Goal: Information Seeking & Learning: Learn about a topic

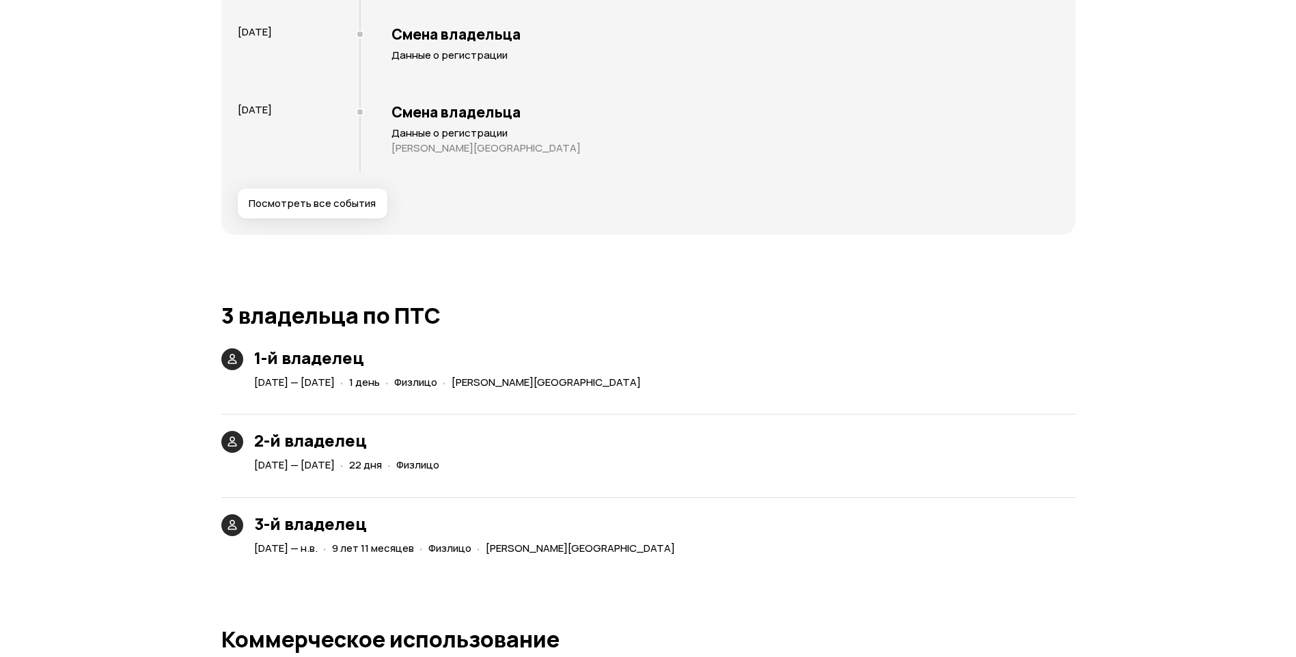
scroll to position [2938, 0]
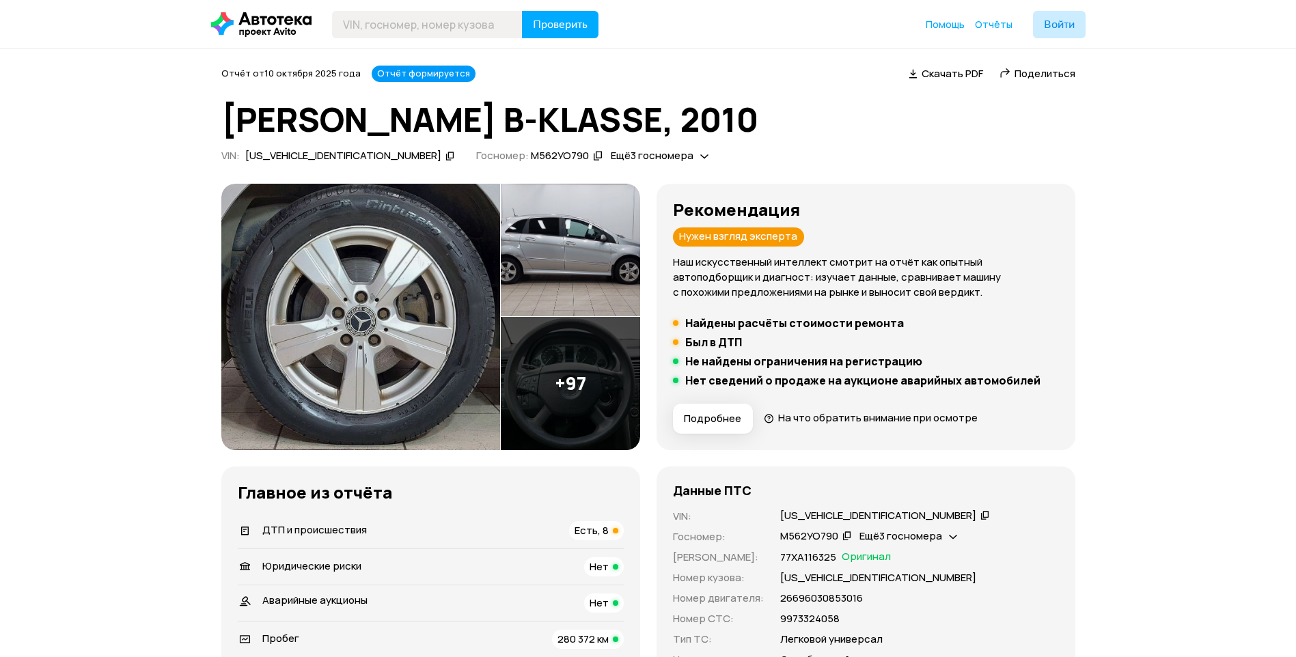
click at [477, 307] on img at bounding box center [360, 317] width 279 height 266
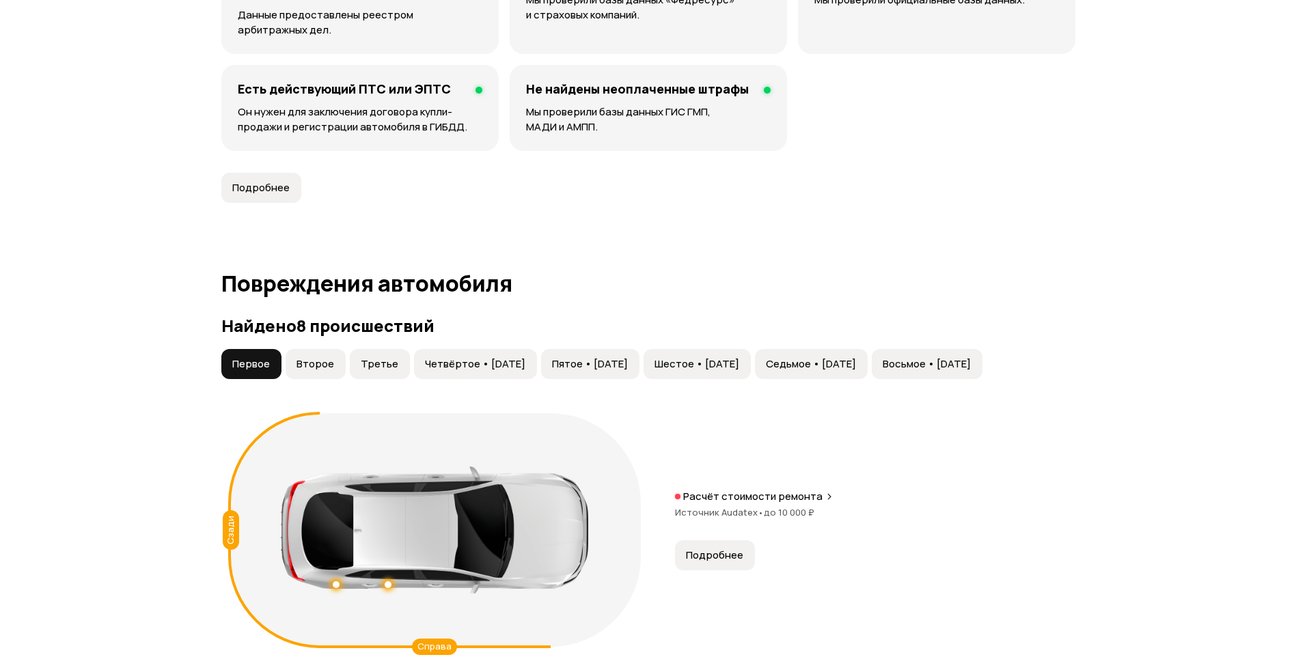
scroll to position [1298, 0]
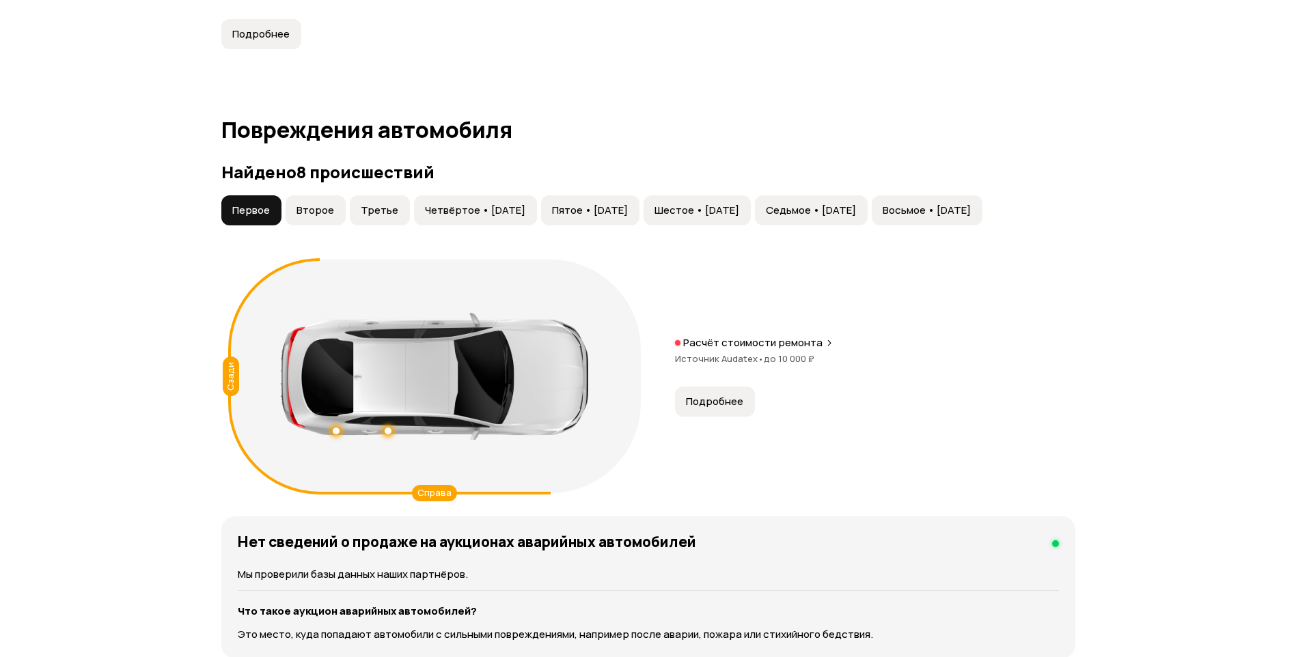
click at [326, 217] on span "Второе" at bounding box center [315, 211] width 38 height 14
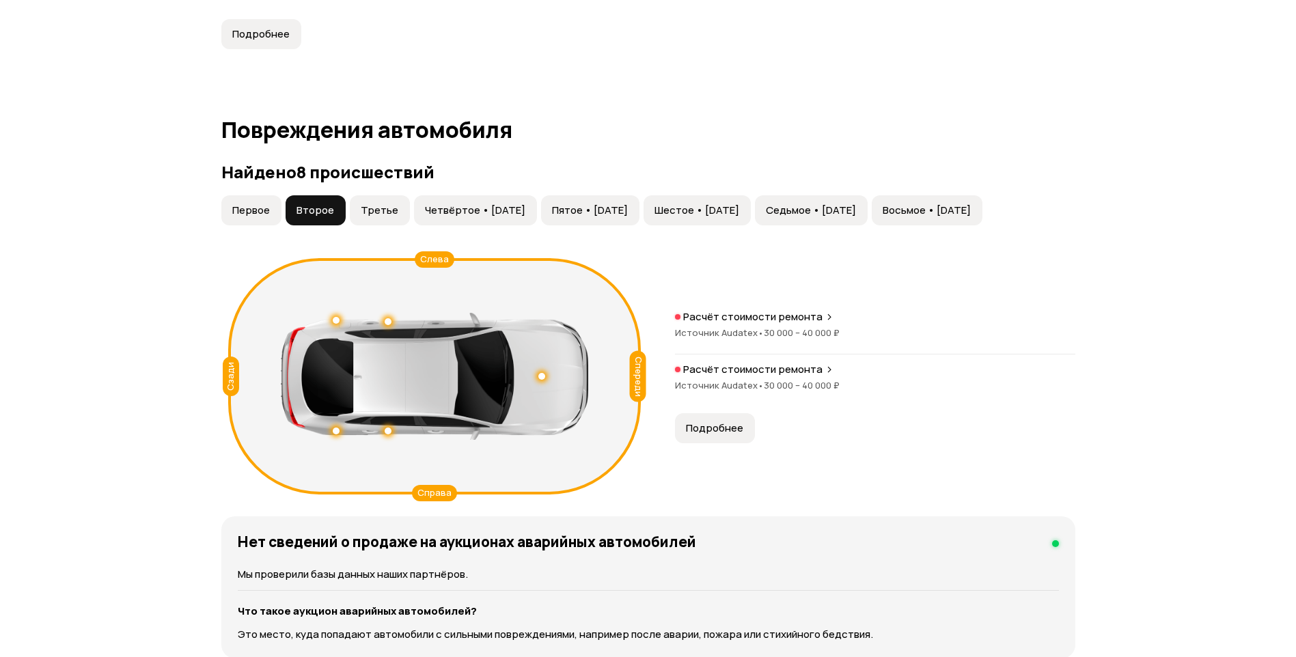
click at [378, 220] on button "Третье" at bounding box center [380, 210] width 60 height 30
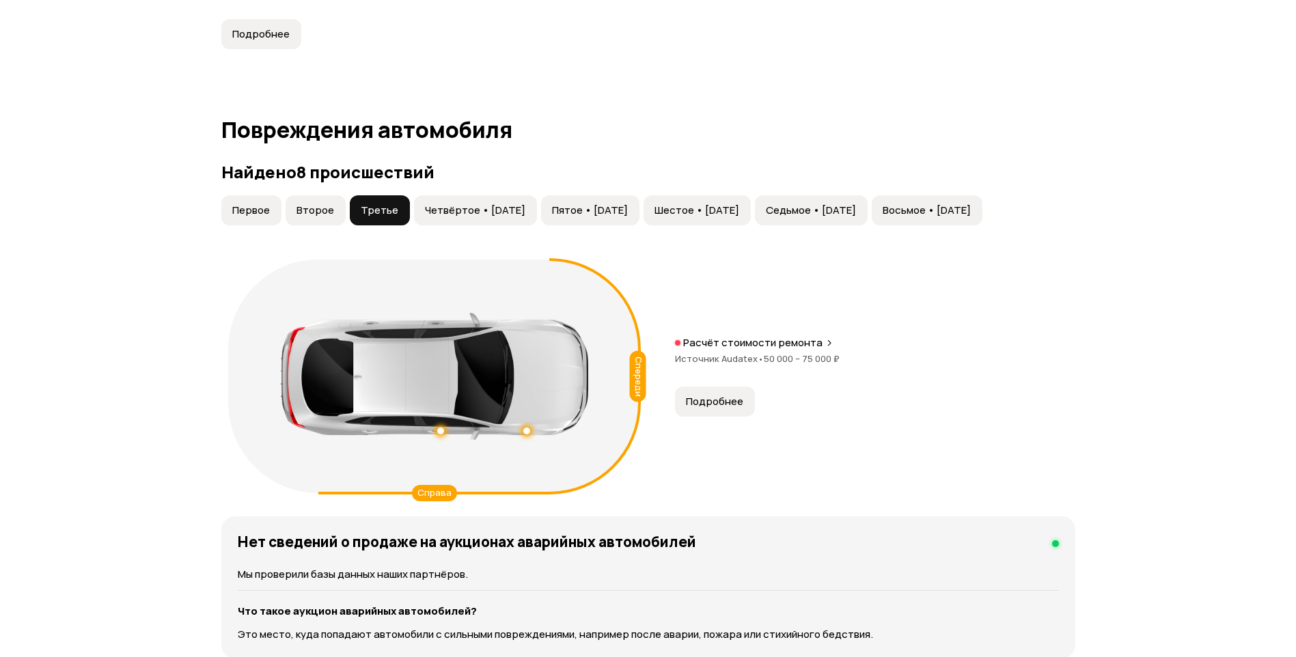
click at [456, 217] on span "Четвёртое • 14 мар 2015" at bounding box center [475, 211] width 100 height 14
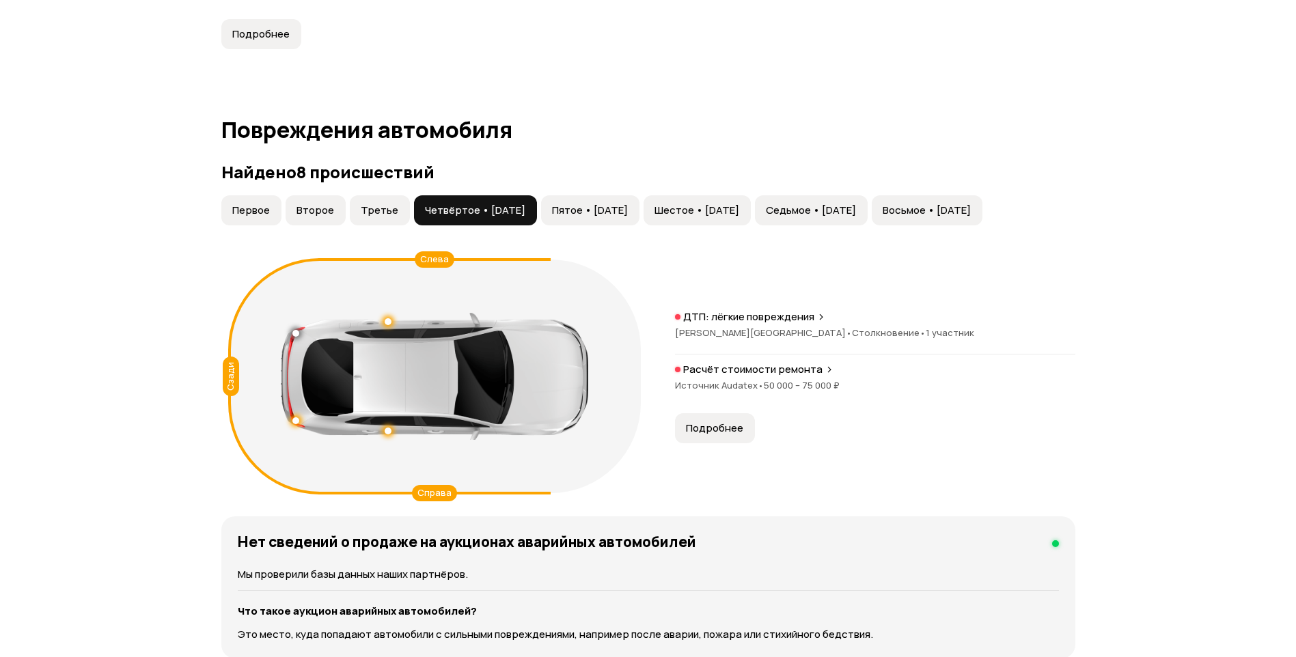
click at [621, 212] on span "Пятое • 24 сен 2017" at bounding box center [590, 211] width 76 height 14
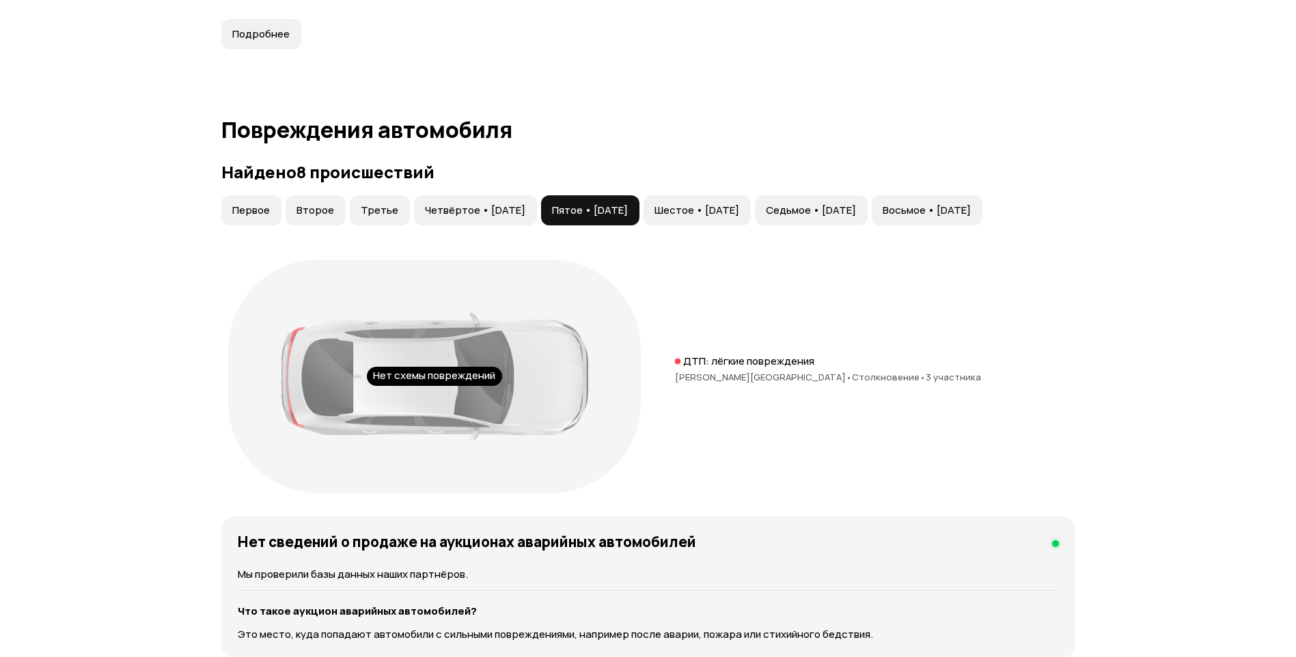
click at [739, 210] on span "Шестое • 03 мар 2021" at bounding box center [696, 211] width 85 height 14
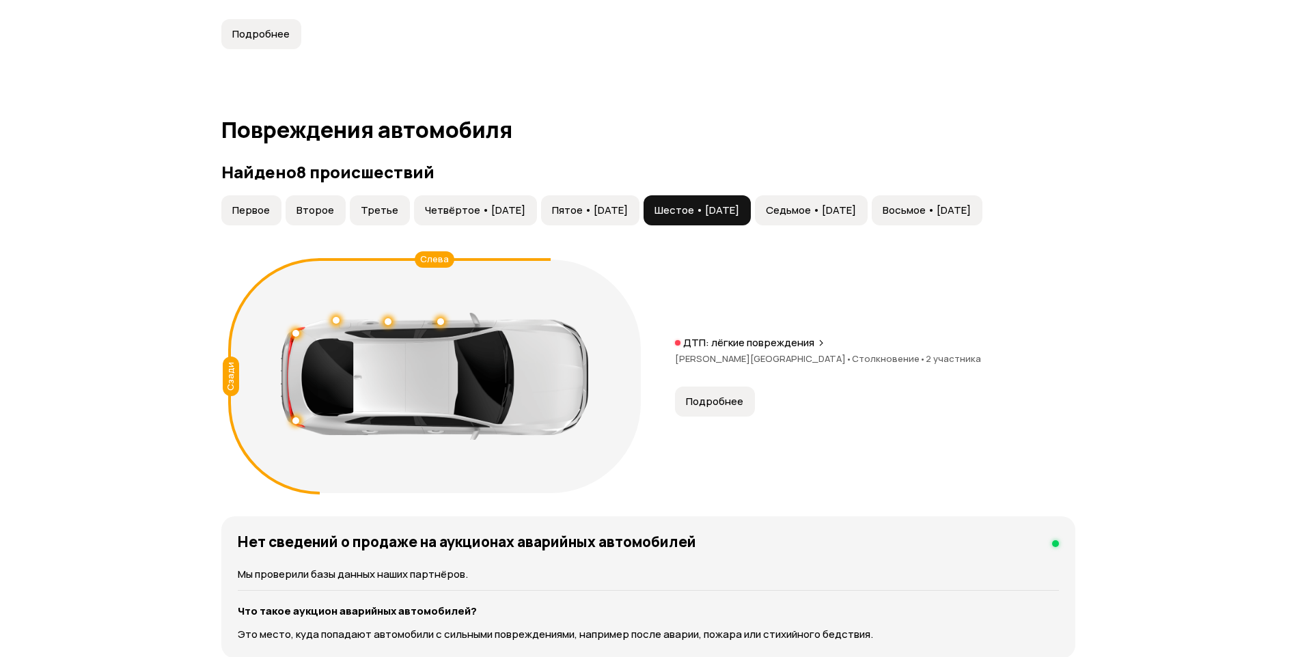
click at [843, 210] on span "Седьмое • 21 мар 2022" at bounding box center [811, 211] width 90 height 14
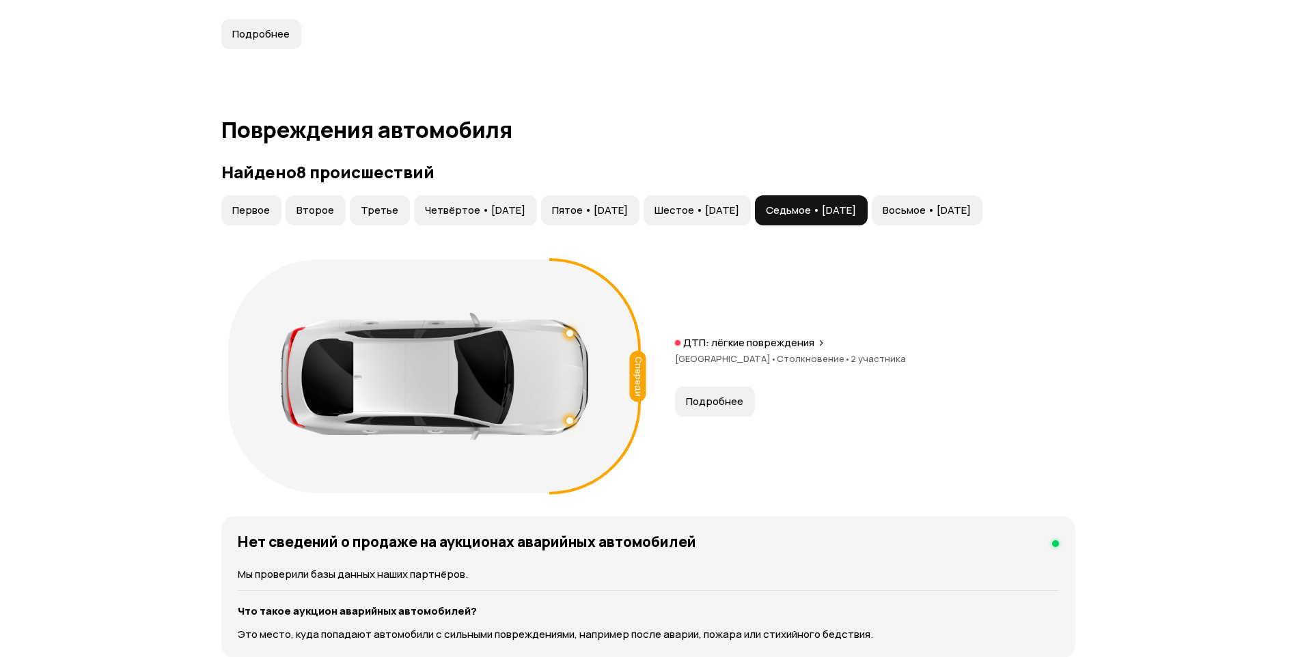
click at [971, 210] on span "Восьмое • 24 окт 2022" at bounding box center [927, 211] width 88 height 14
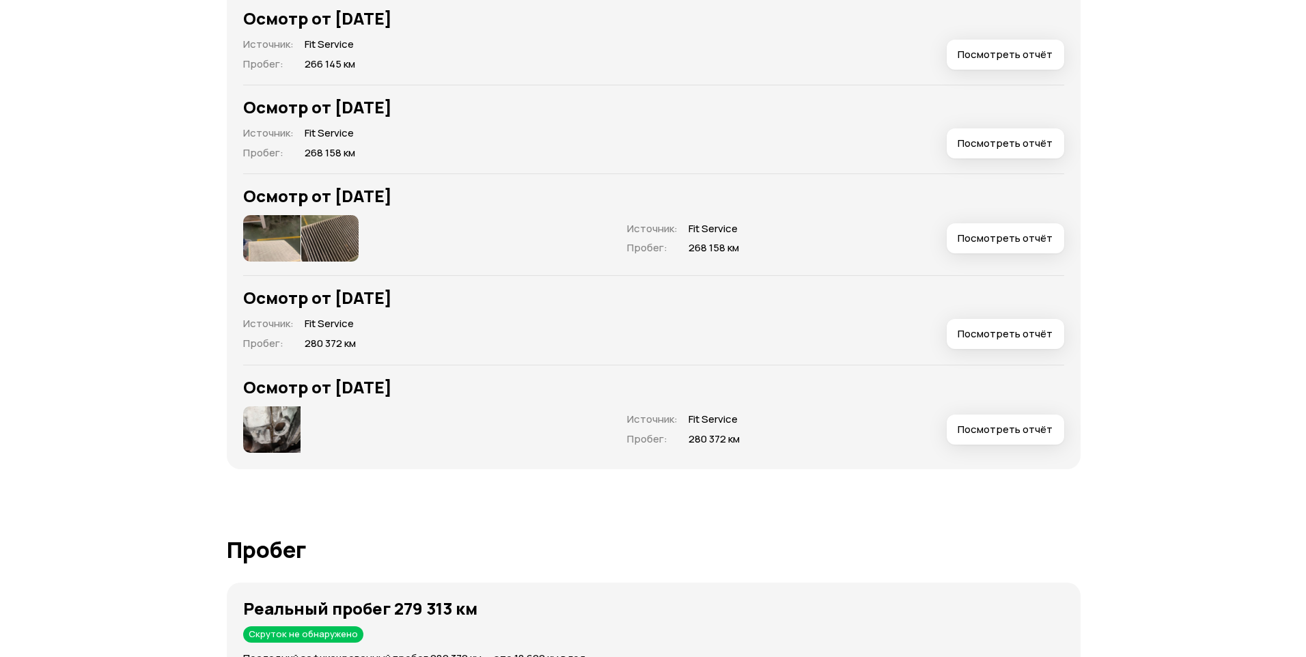
scroll to position [1981, 0]
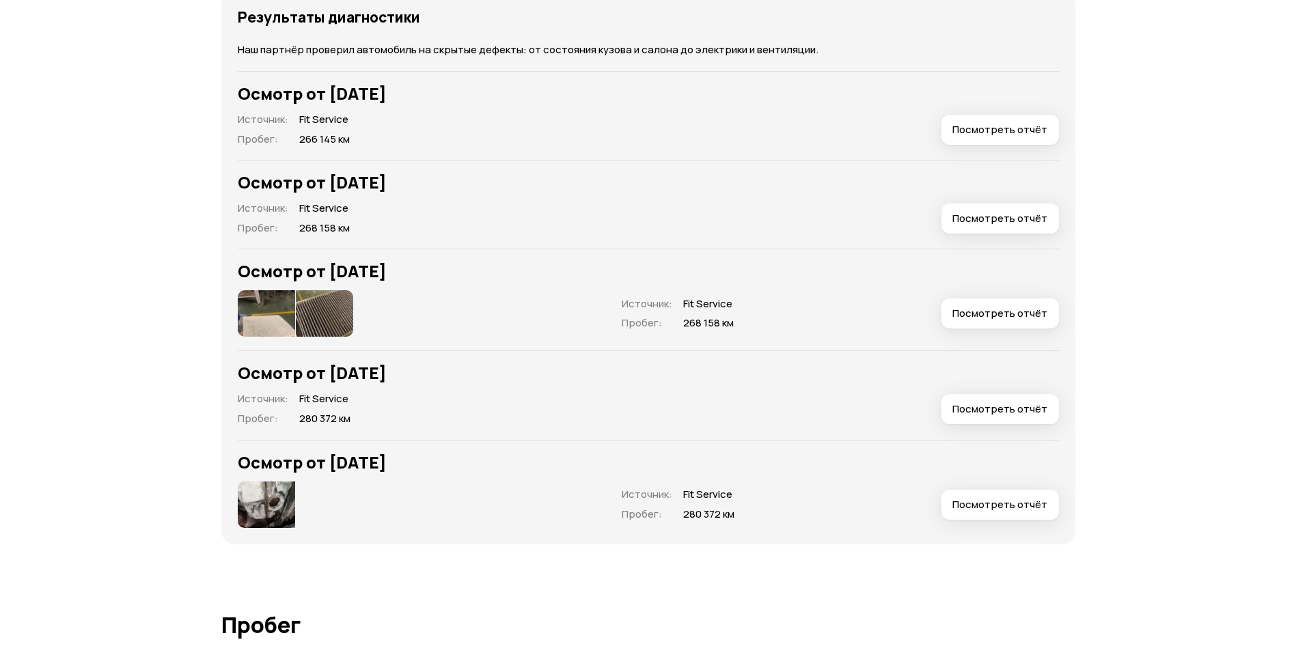
click at [253, 312] on img at bounding box center [266, 313] width 57 height 46
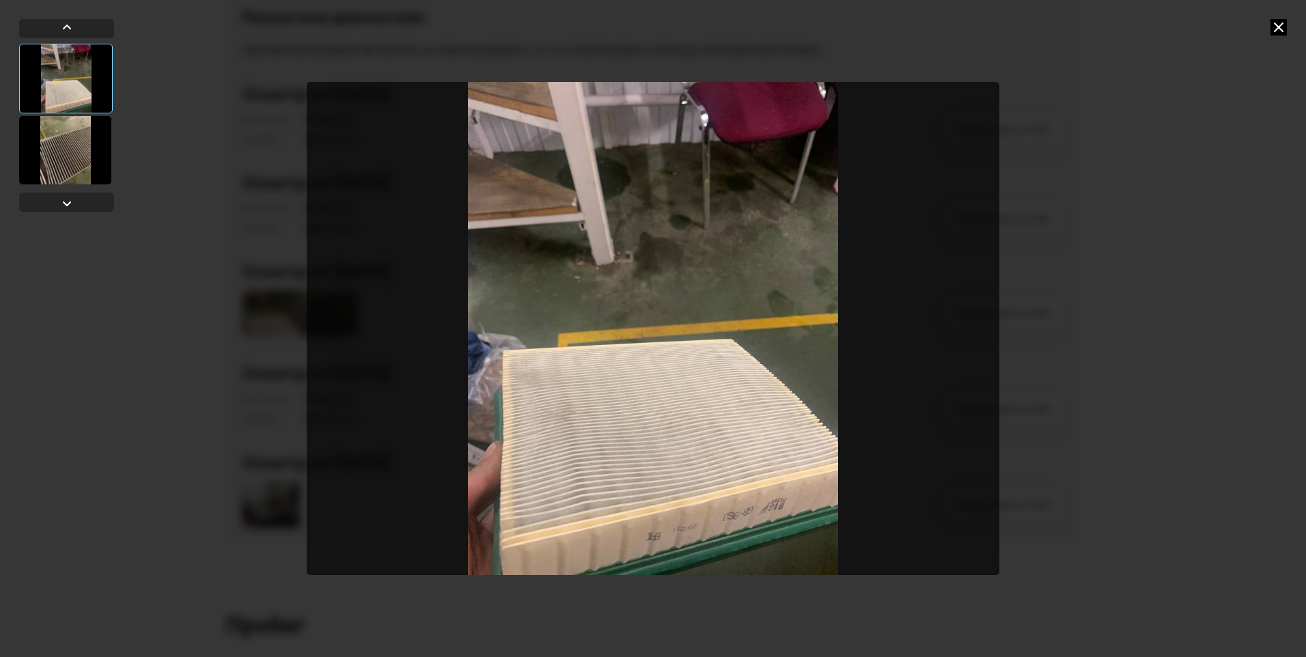
drag, startPoint x: 1280, startPoint y: 25, endPoint x: 1267, endPoint y: 34, distance: 16.3
click at [1280, 26] on icon at bounding box center [1279, 27] width 16 height 16
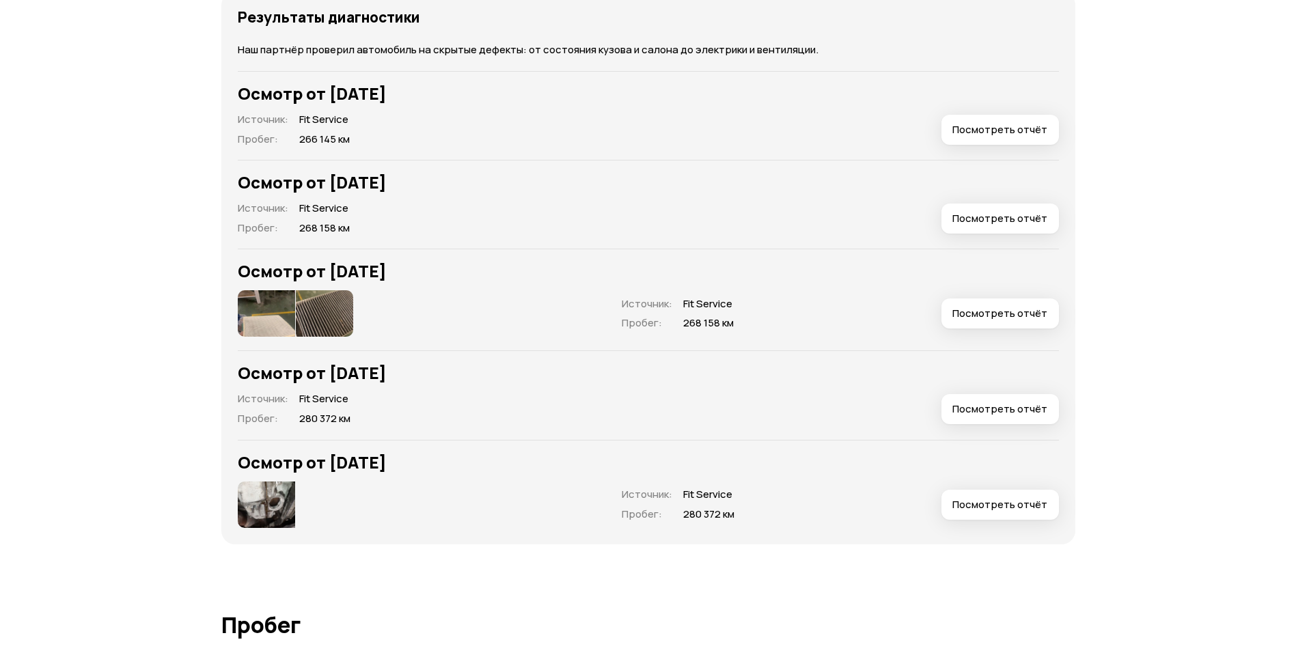
click at [268, 503] on img at bounding box center [266, 505] width 57 height 46
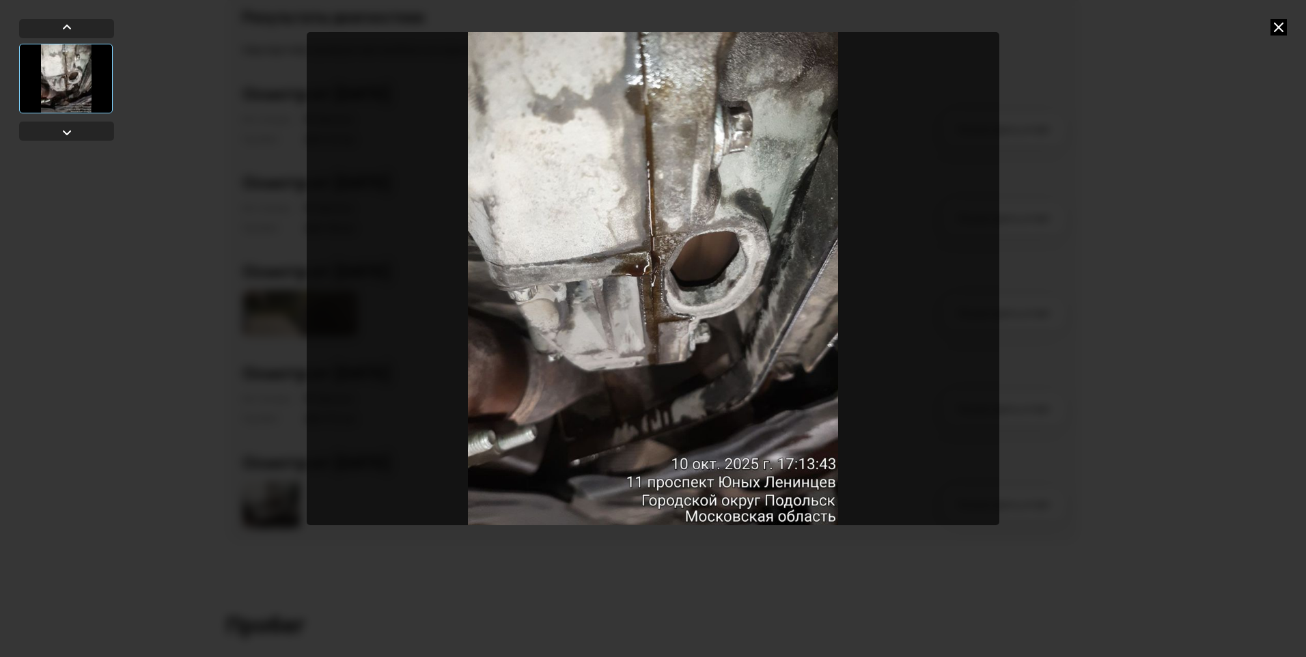
click at [1274, 25] on icon at bounding box center [1279, 27] width 16 height 16
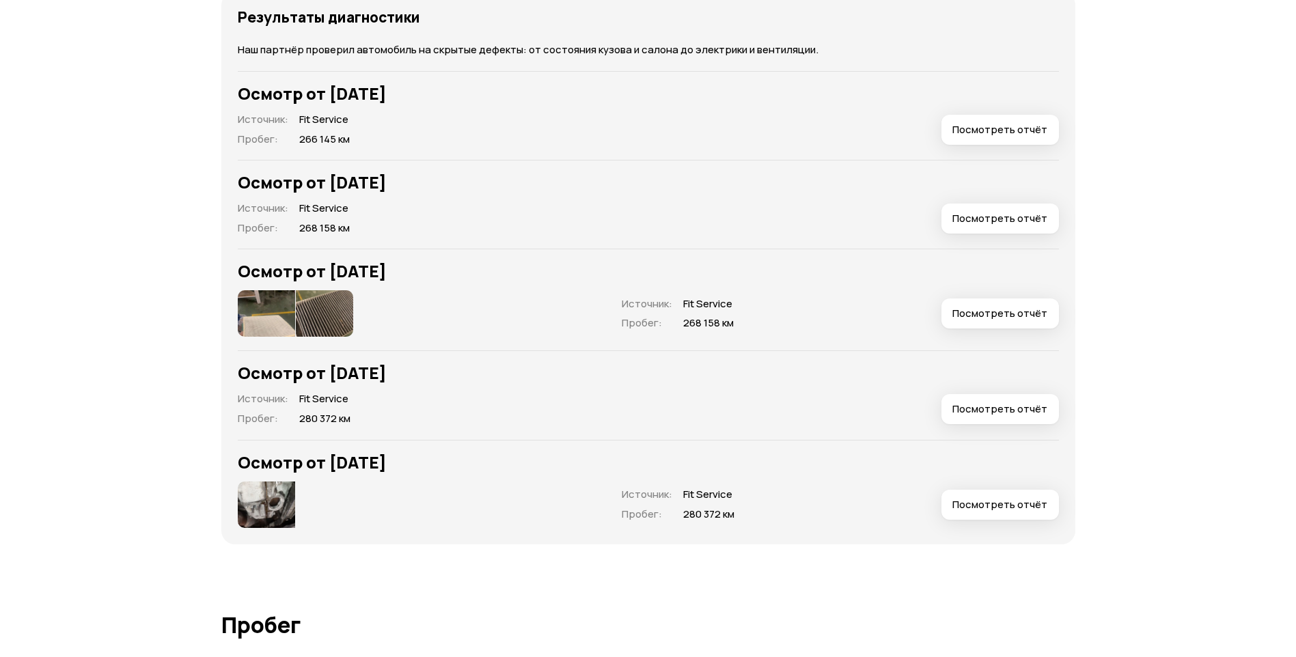
click at [1001, 494] on button "Посмотреть отчёт" at bounding box center [1000, 505] width 118 height 30
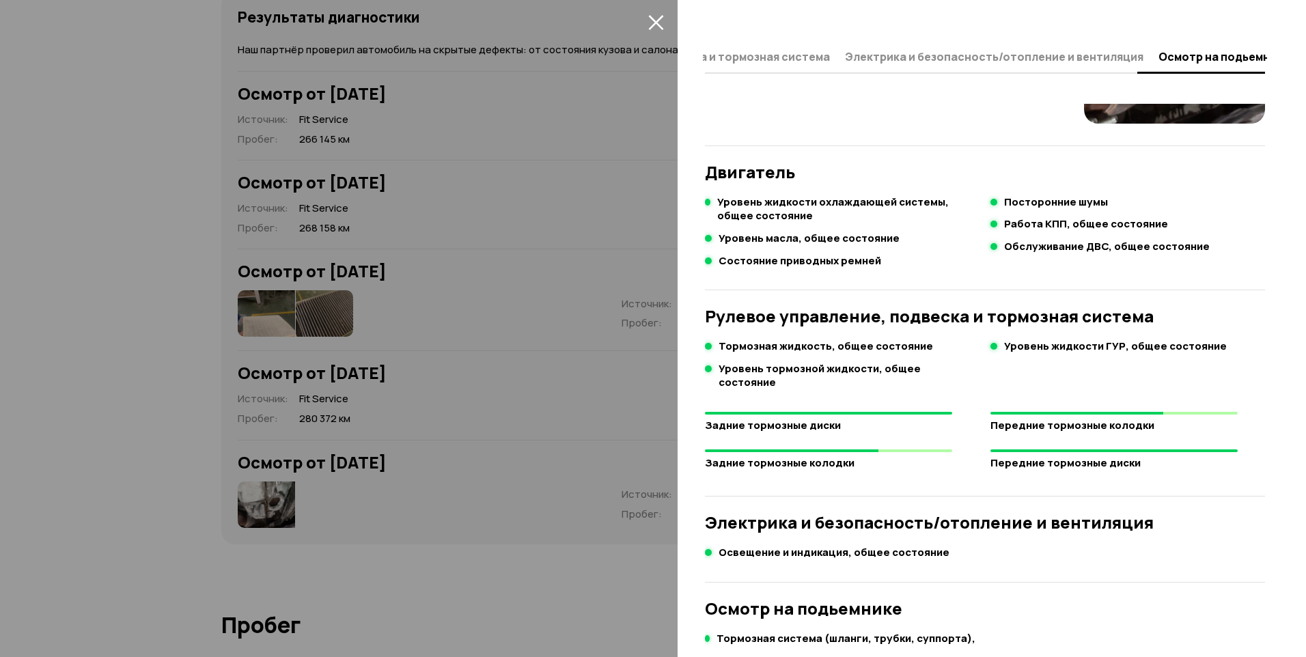
scroll to position [0, 0]
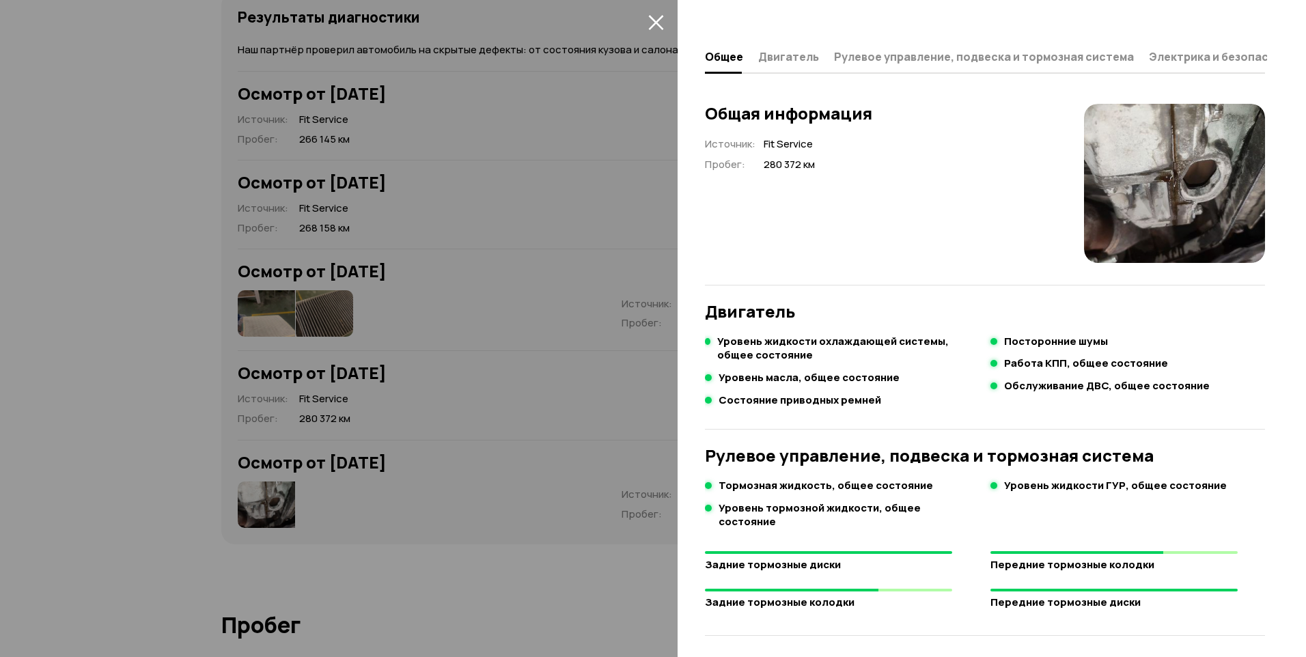
click at [785, 53] on span "Двигатель" at bounding box center [788, 57] width 61 height 14
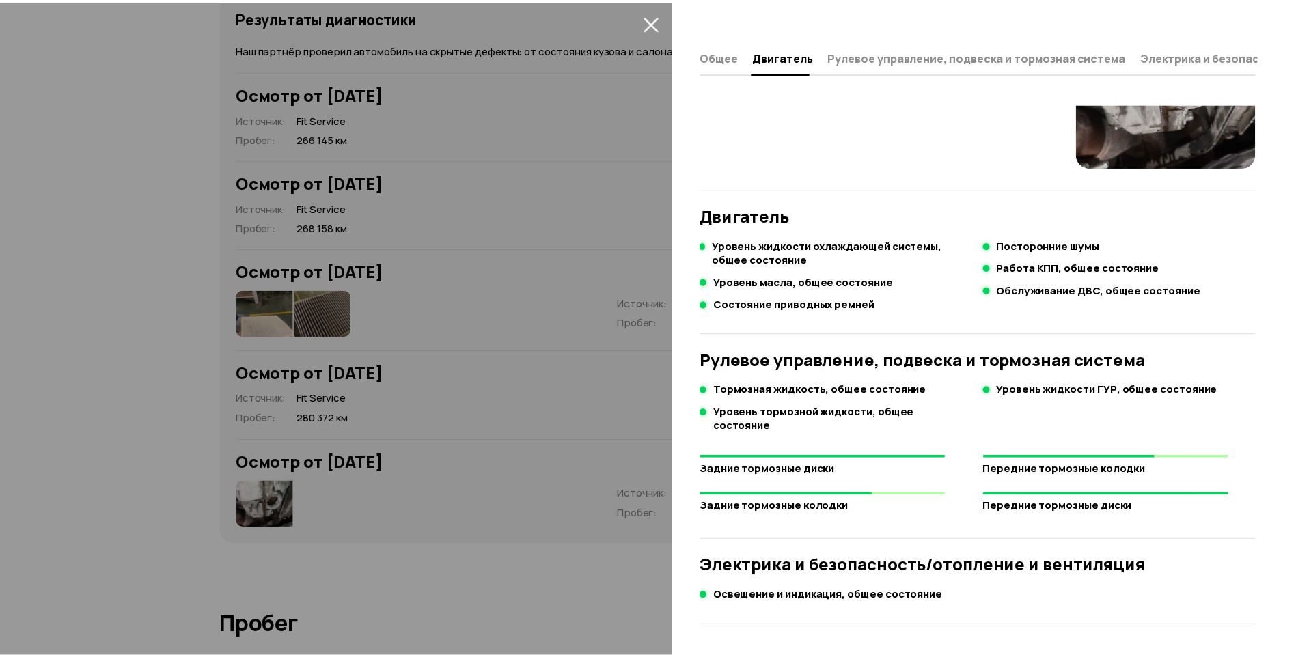
scroll to position [96, 0]
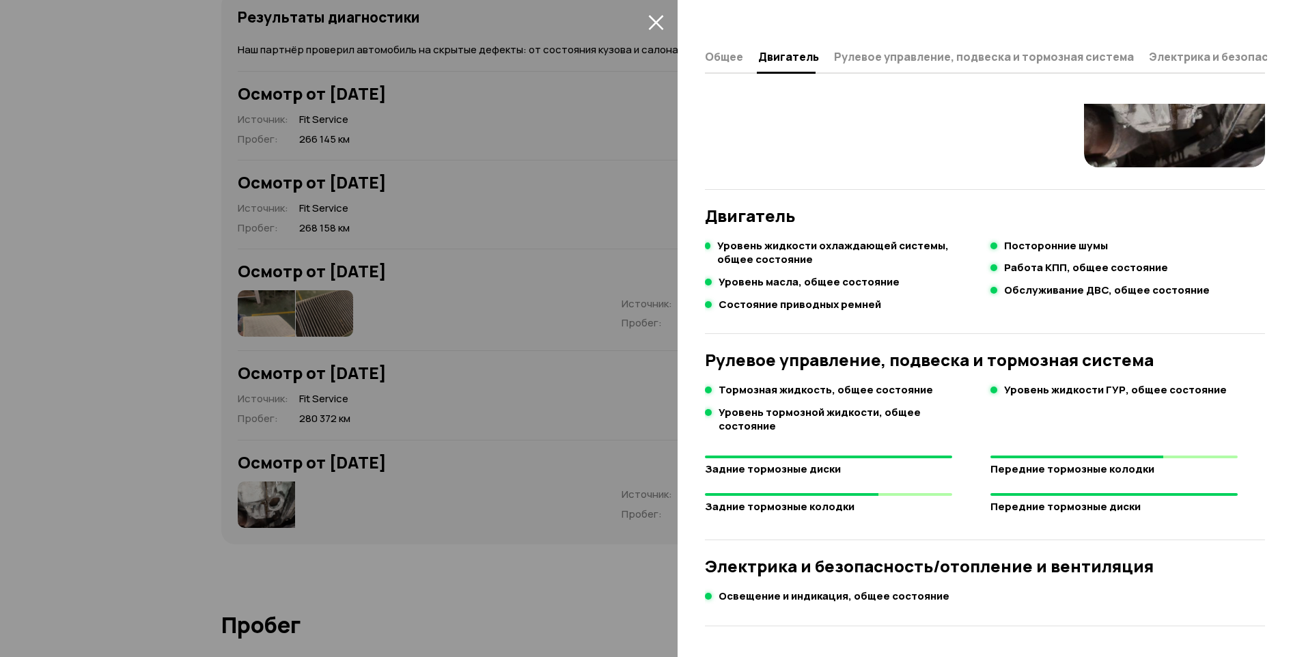
click at [655, 17] on icon "закрыть" at bounding box center [656, 22] width 16 height 16
